Goal: Use online tool/utility: Utilize a website feature to perform a specific function

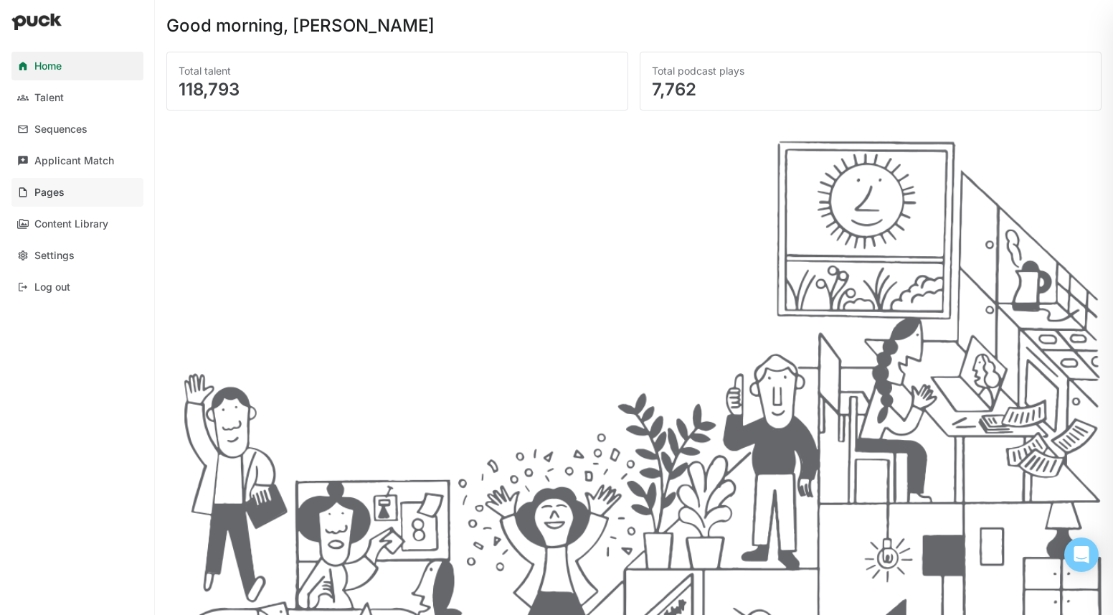
click at [85, 187] on link "Pages" at bounding box center [77, 192] width 132 height 29
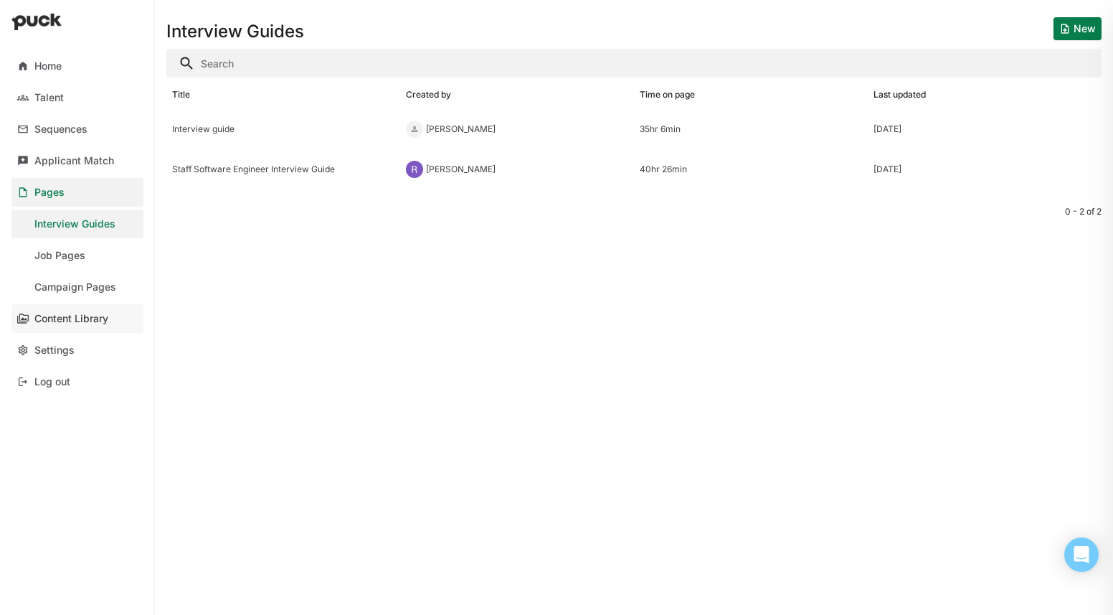
click at [80, 309] on link "Content Library" at bounding box center [77, 318] width 132 height 29
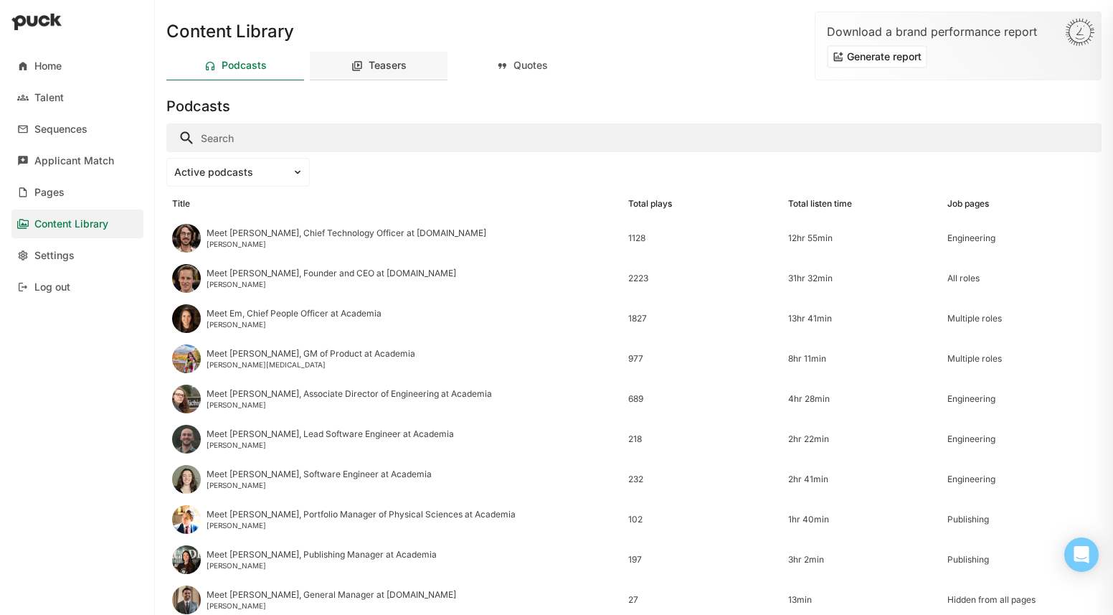
click at [402, 64] on div "Teasers" at bounding box center [388, 66] width 38 height 12
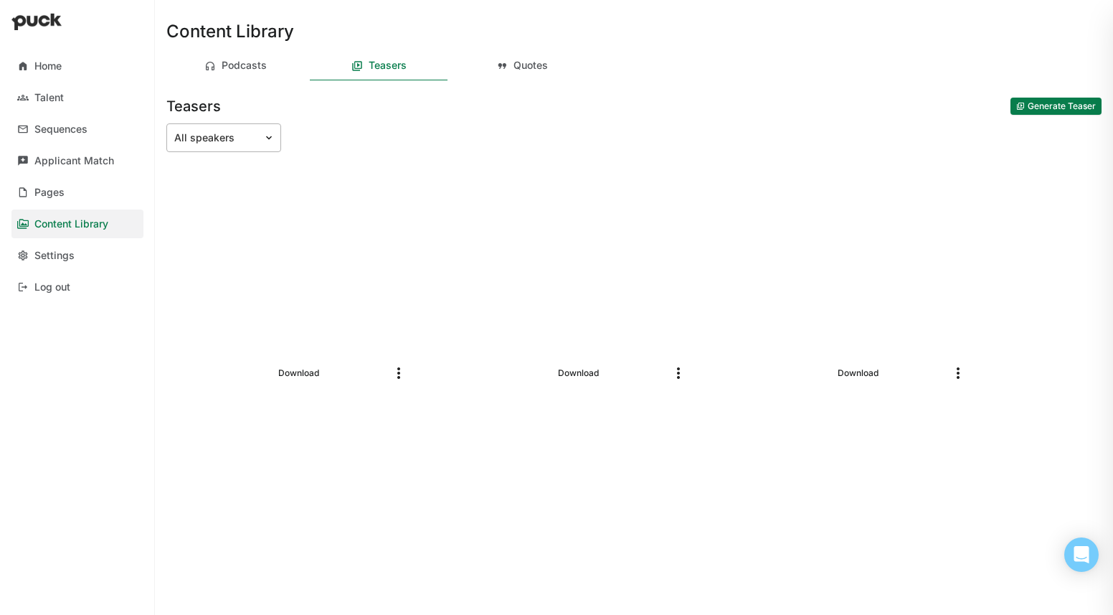
click at [195, 126] on div "All speakers" at bounding box center [223, 137] width 115 height 29
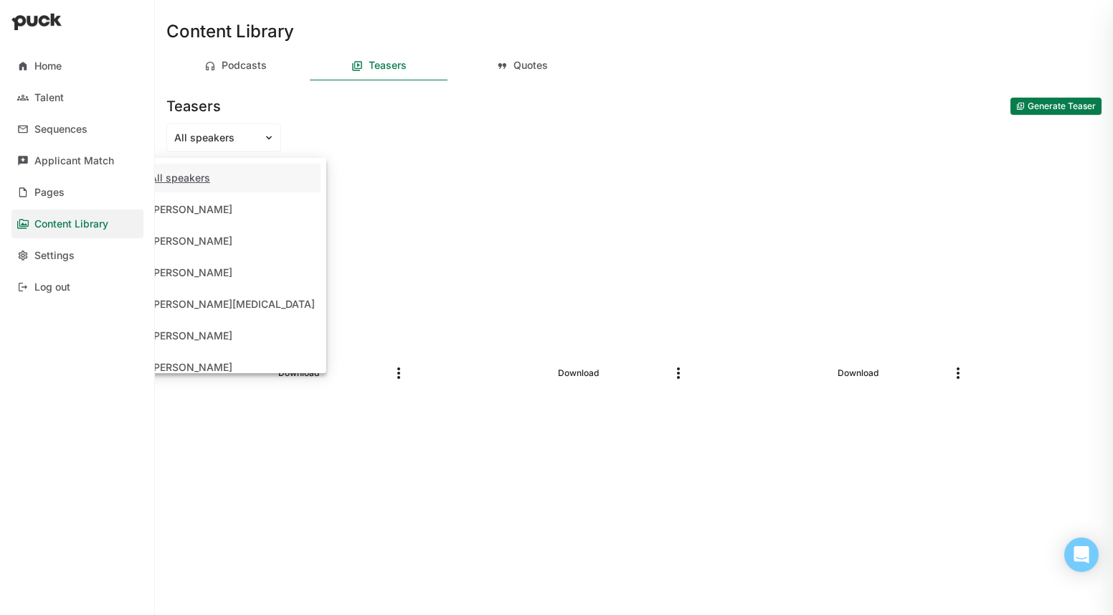
click at [349, 92] on div "Teasers Generate Teaser" at bounding box center [633, 103] width 935 height 34
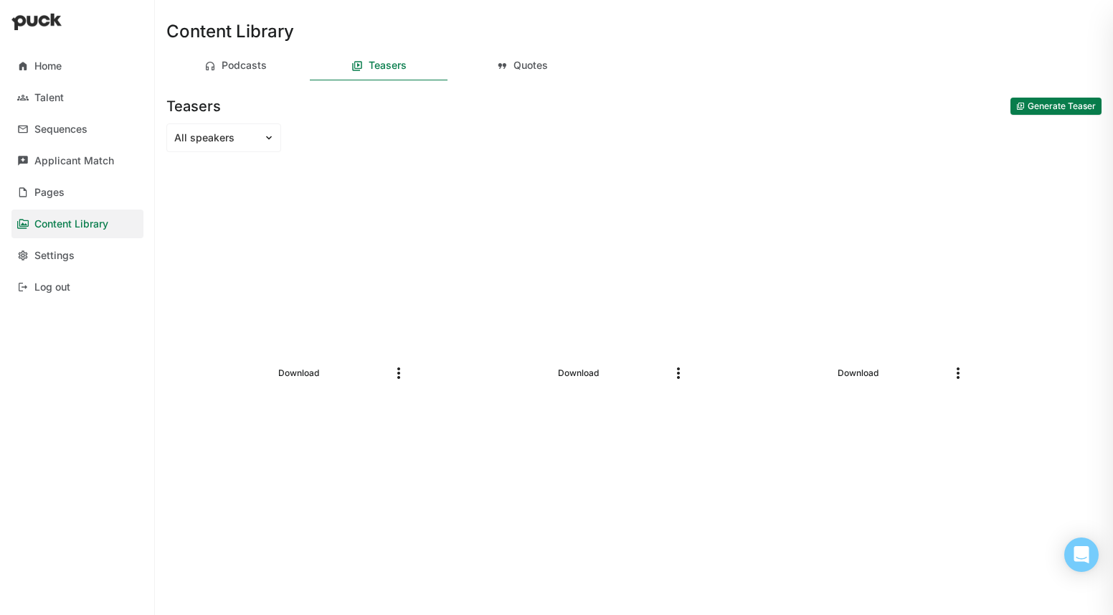
click at [1027, 105] on button "Generate Teaser" at bounding box center [1056, 106] width 91 height 17
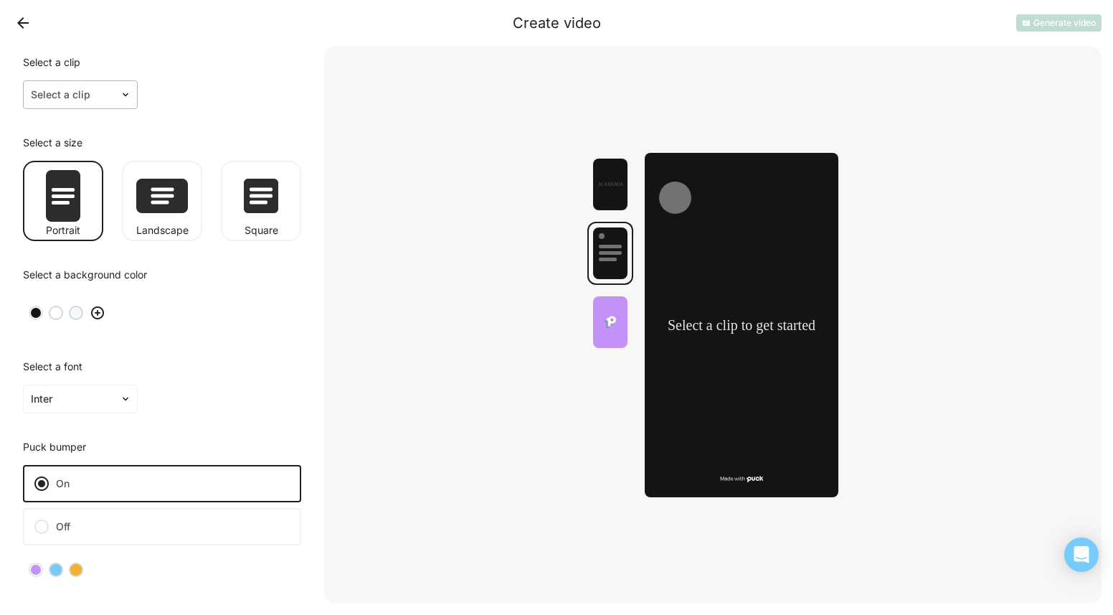
click at [86, 101] on div at bounding box center [72, 95] width 82 height 15
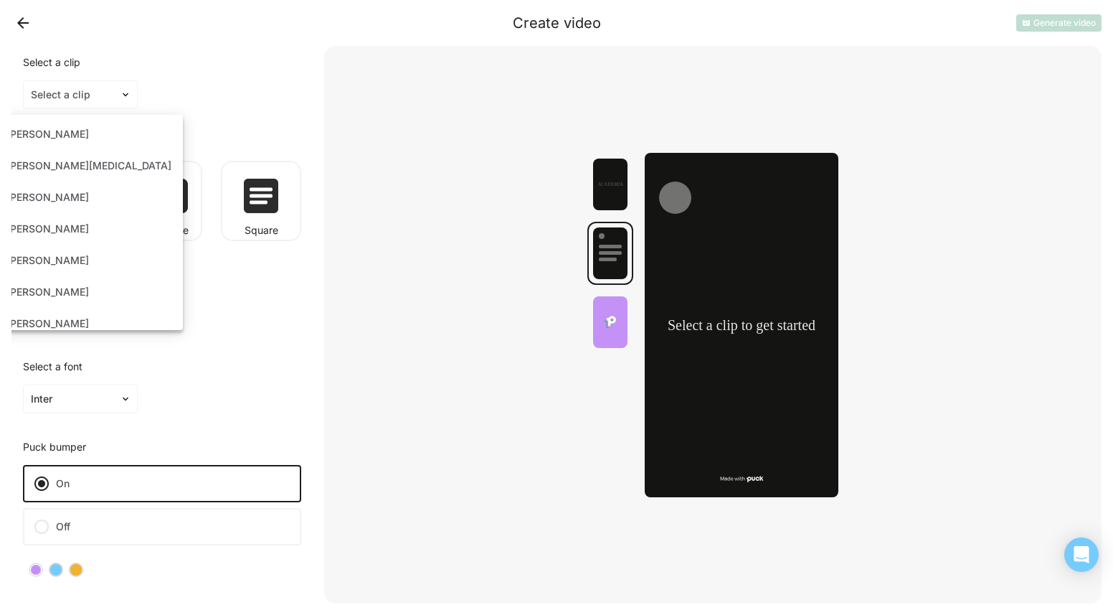
scroll to position [77, 0]
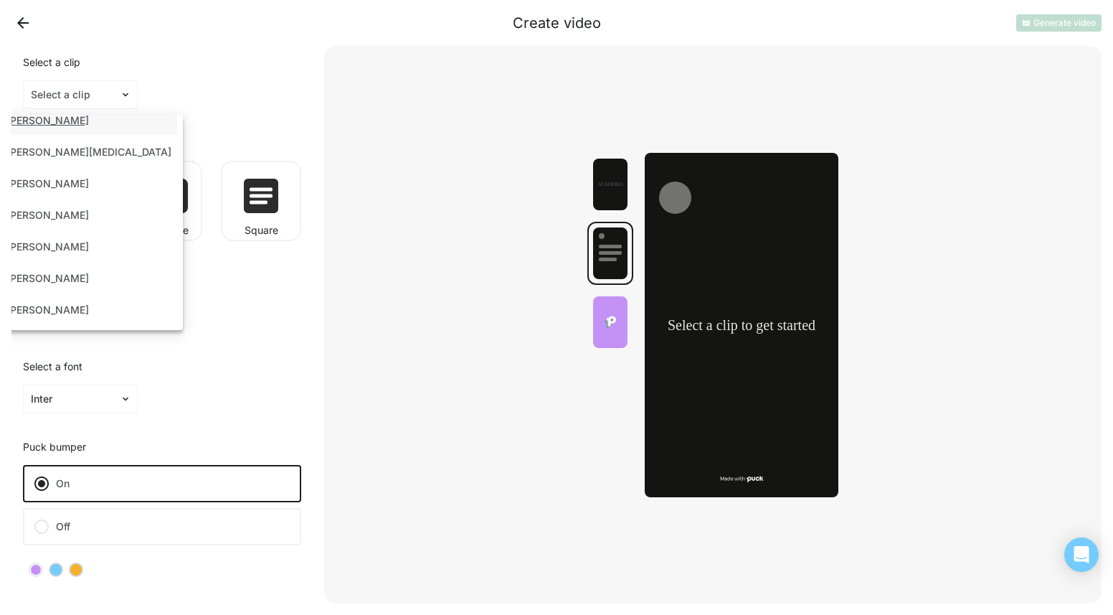
click at [191, 70] on div "Select a clip" at bounding box center [162, 65] width 278 height 17
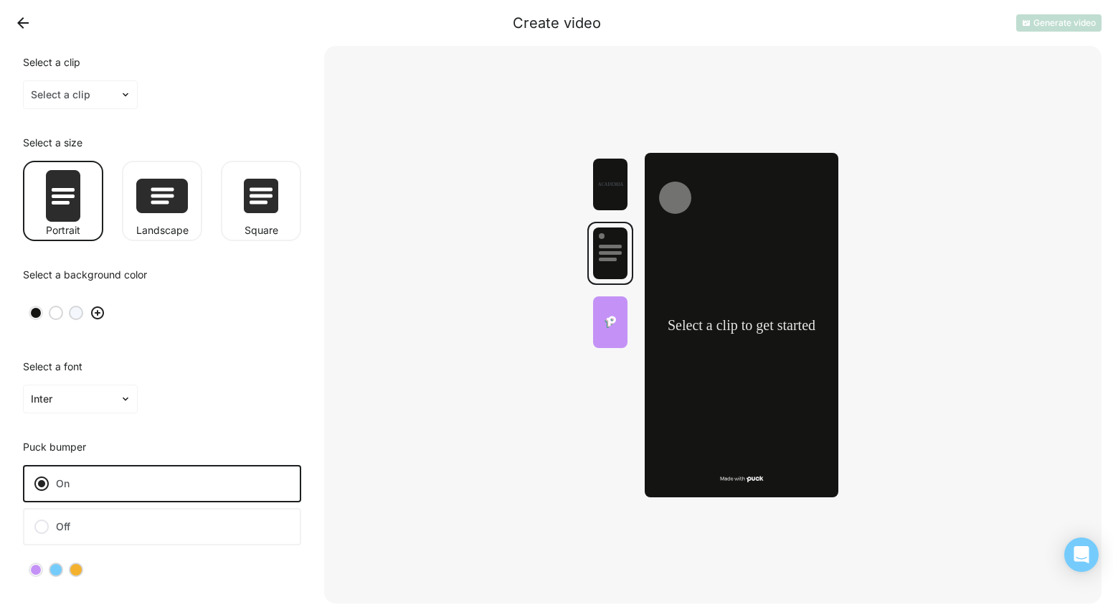
click at [407, 148] on div "Select a clip to get started Select a clip to get started" at bounding box center [713, 324] width 778 height 557
click at [102, 91] on div at bounding box center [72, 95] width 82 height 15
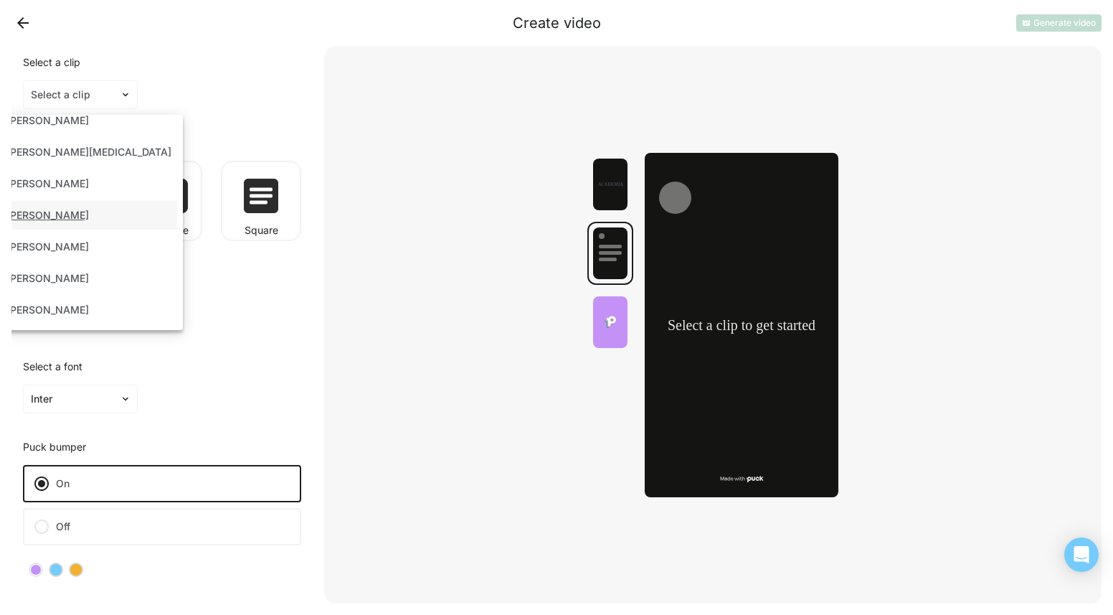
click at [453, 235] on div "Select a clip to get started Select a clip to get started" at bounding box center [713, 324] width 778 height 557
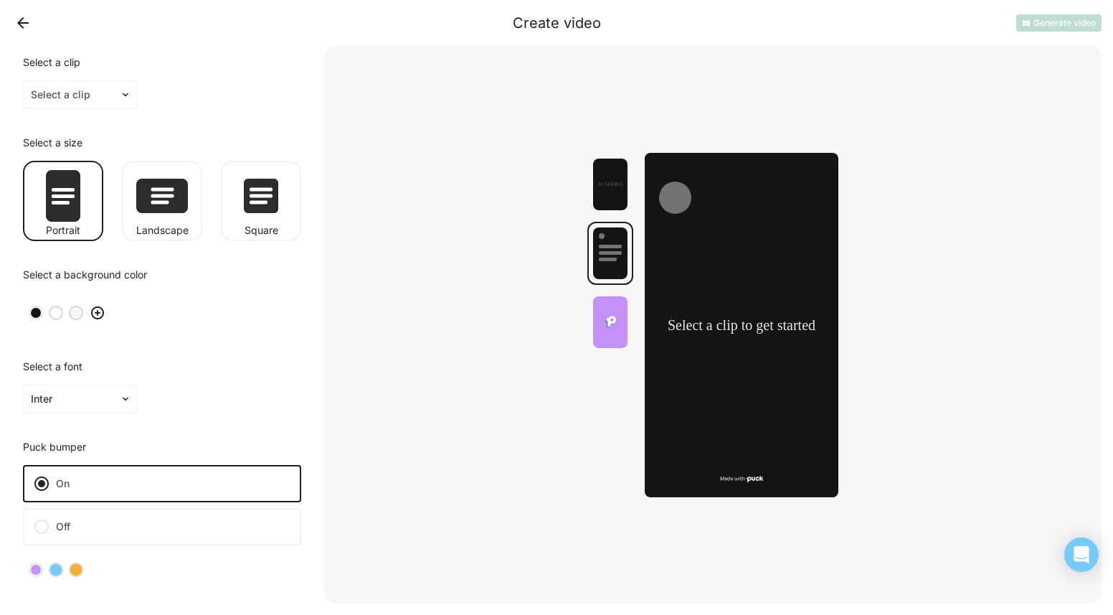
click at [62, 69] on div "Select a clip" at bounding box center [162, 65] width 278 height 17
click at [13, 26] on button "Back" at bounding box center [22, 22] width 23 height 23
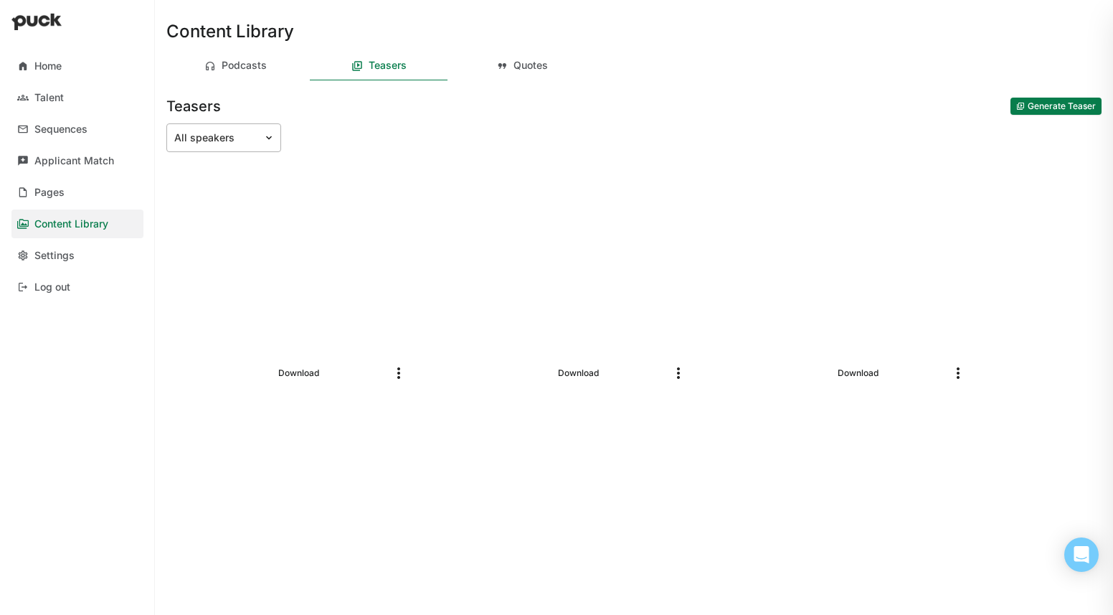
click at [245, 142] on div at bounding box center [215, 138] width 82 height 15
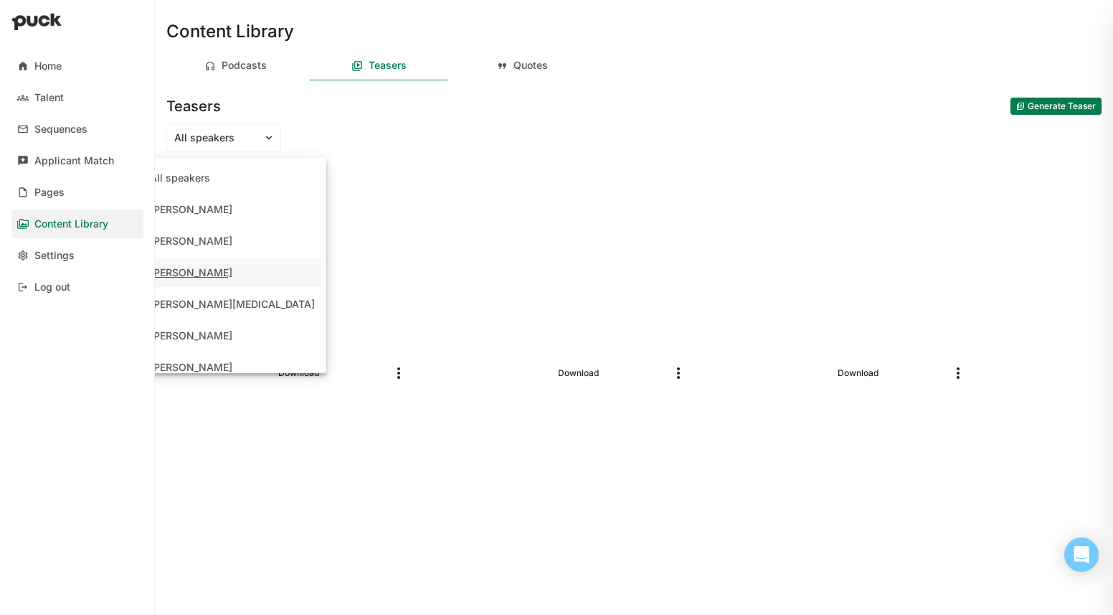
click at [362, 101] on div "Teasers Generate Teaser" at bounding box center [633, 103] width 935 height 34
